Goal: Subscribe to service/newsletter

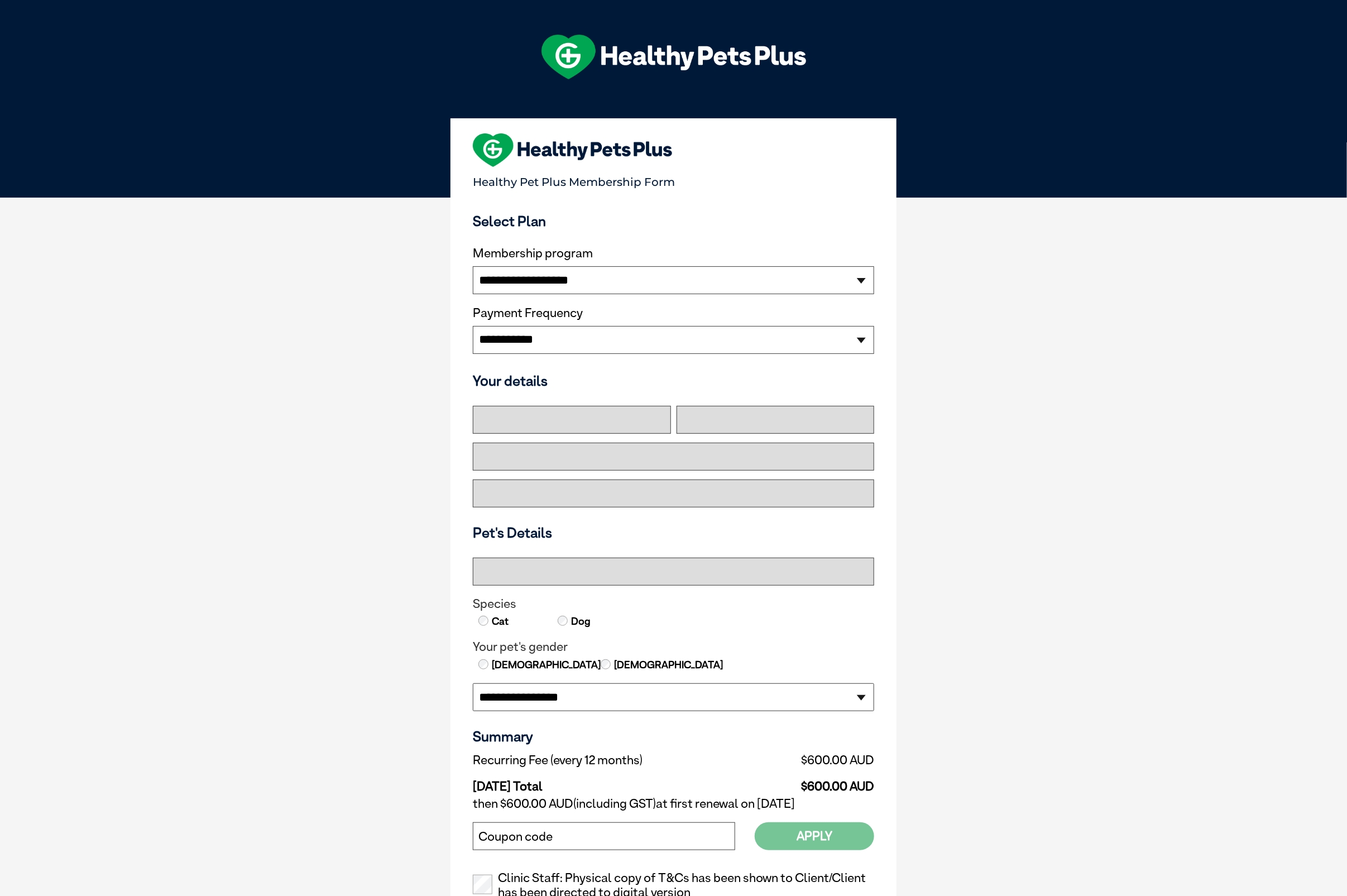
click at [160, 374] on body "**********" at bounding box center [673, 563] width 1347 height 1126
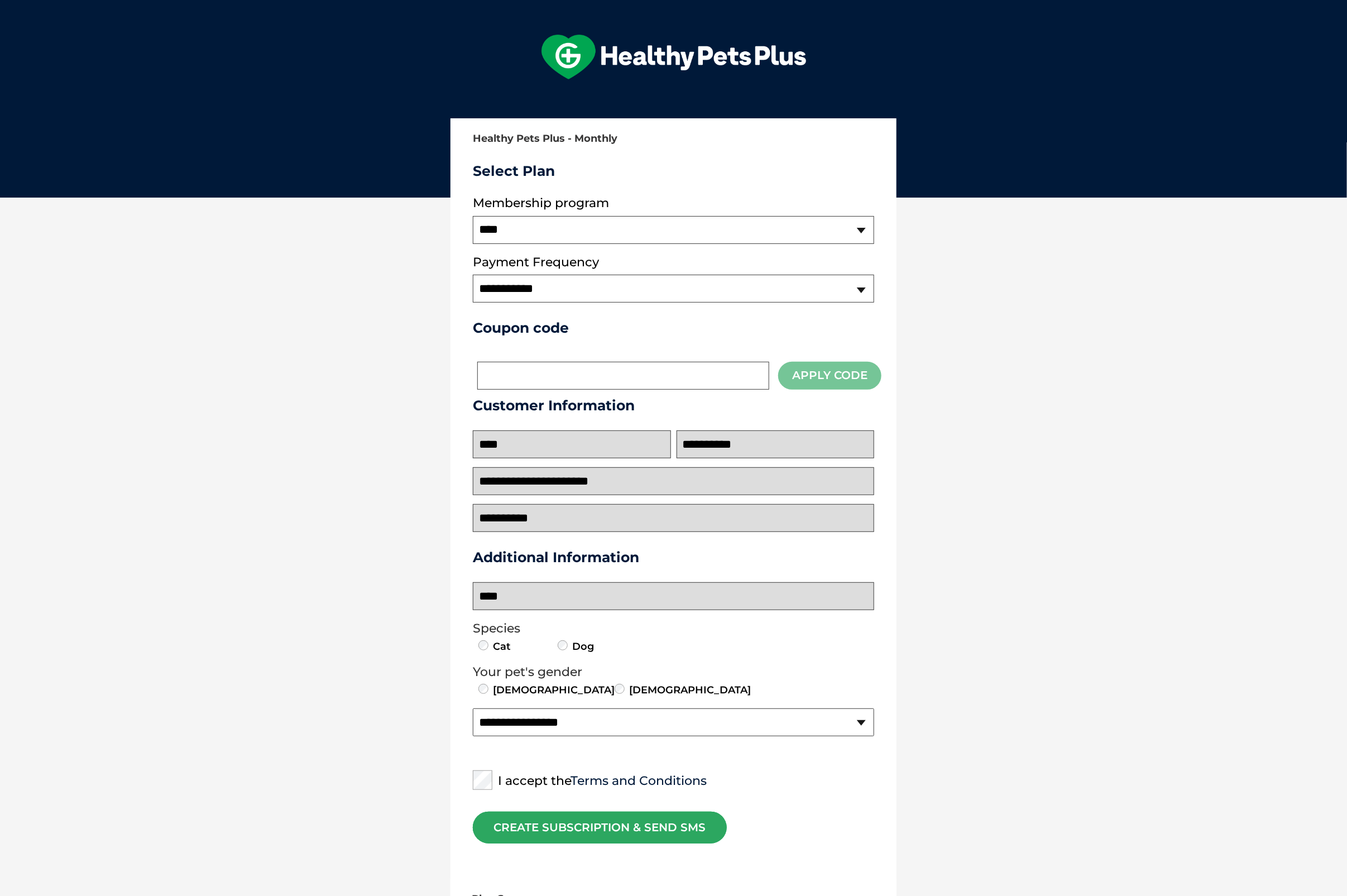
select select "**********"
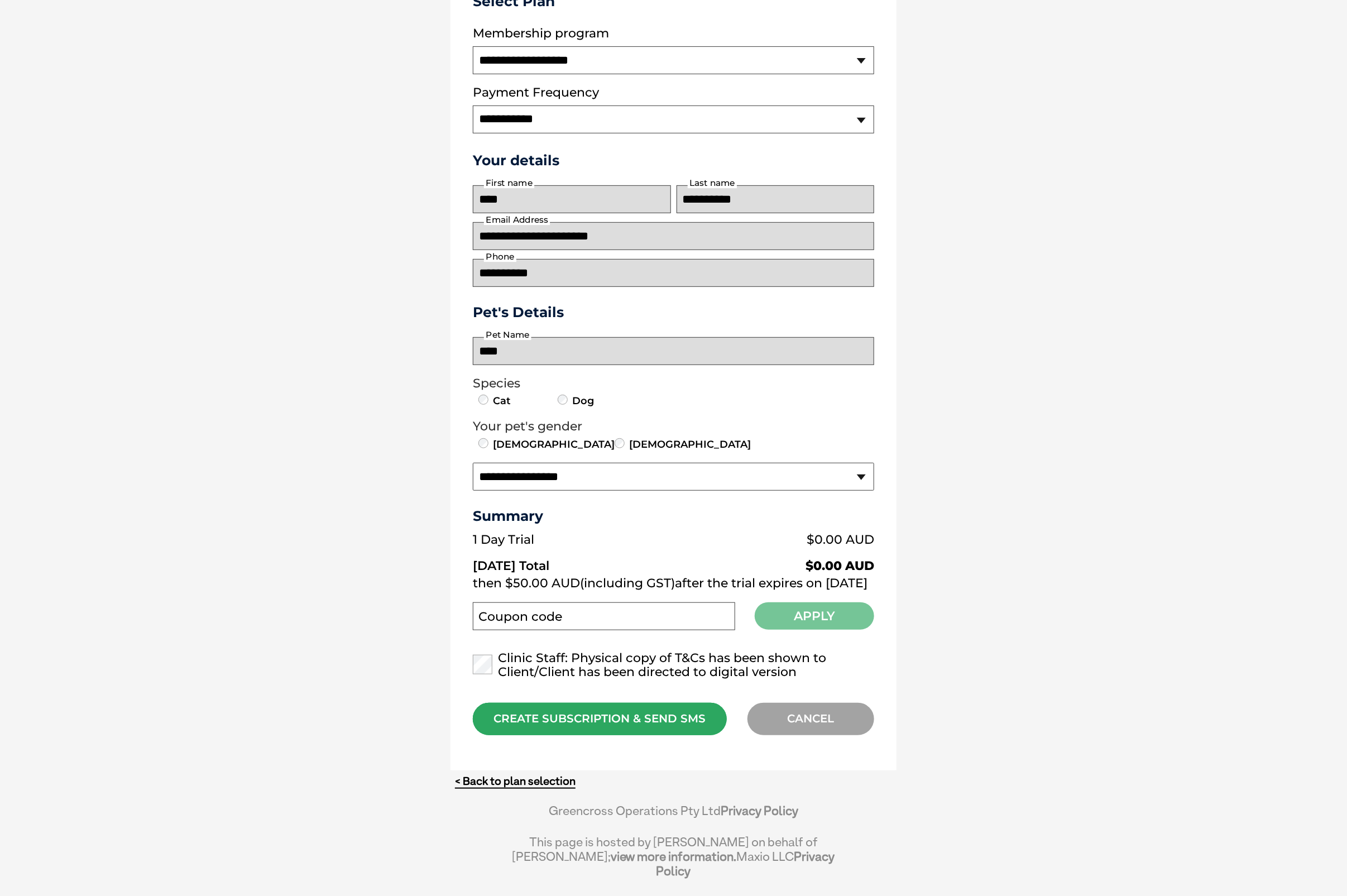
scroll to position [245, 0]
